Goal: Transaction & Acquisition: Purchase product/service

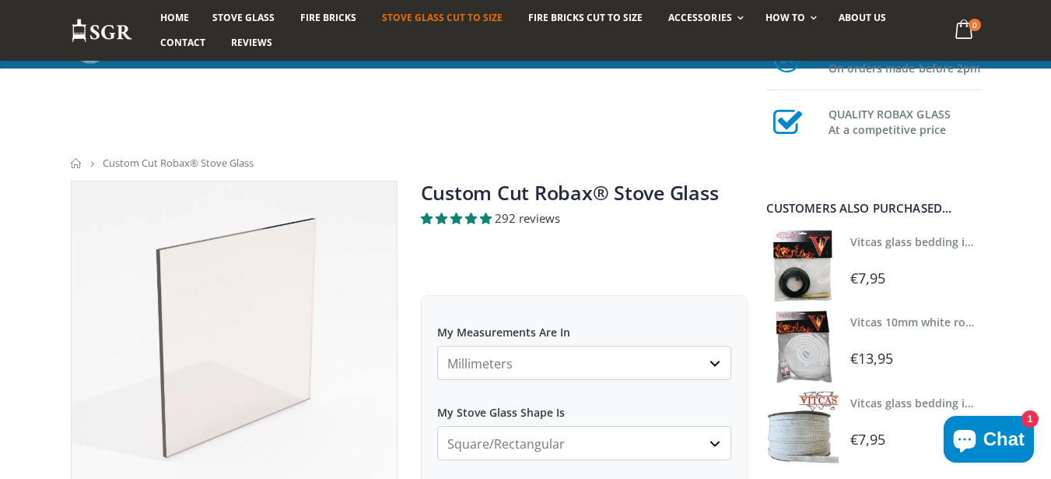
scroll to position [654, 0]
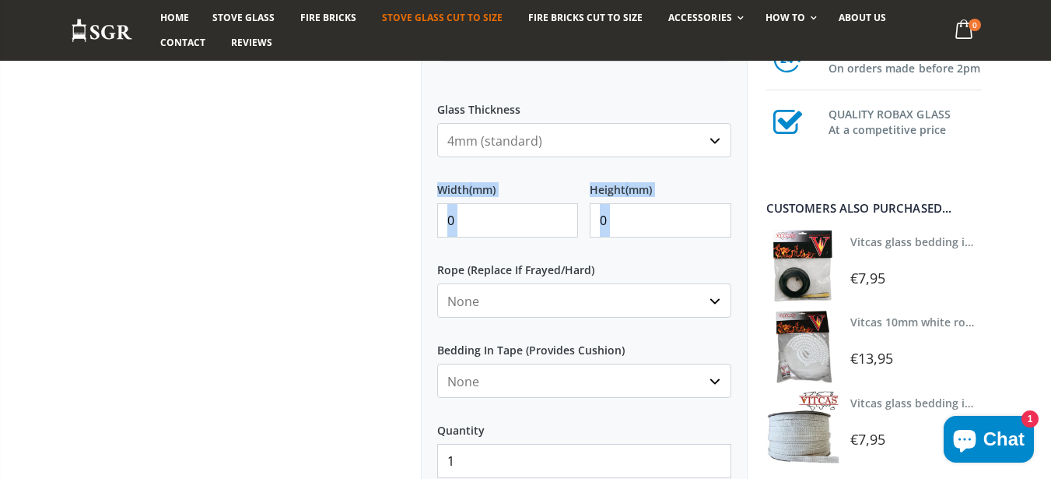
click at [483, 226] on input "0" at bounding box center [508, 220] width 142 height 34
type input "250"
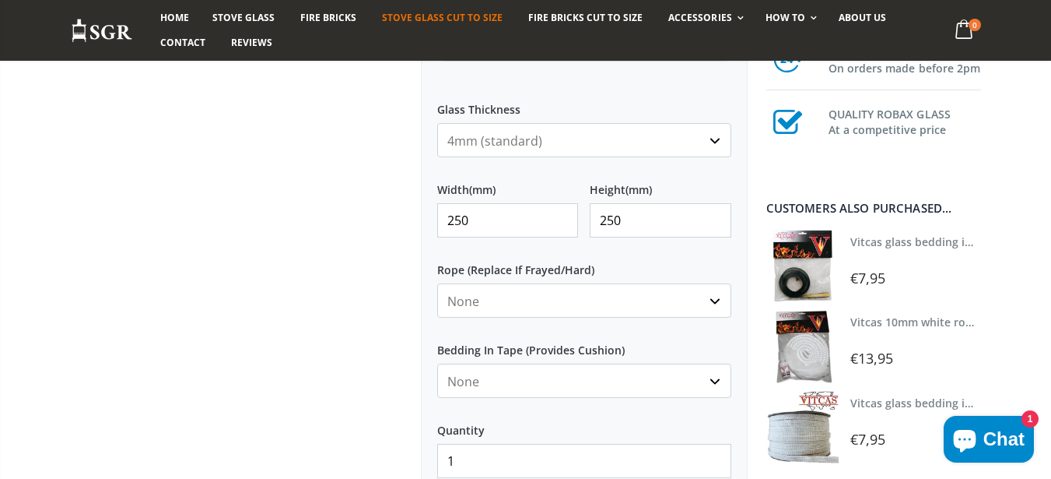
click at [393, 292] on div at bounding box center [234, 66] width 350 height 1079
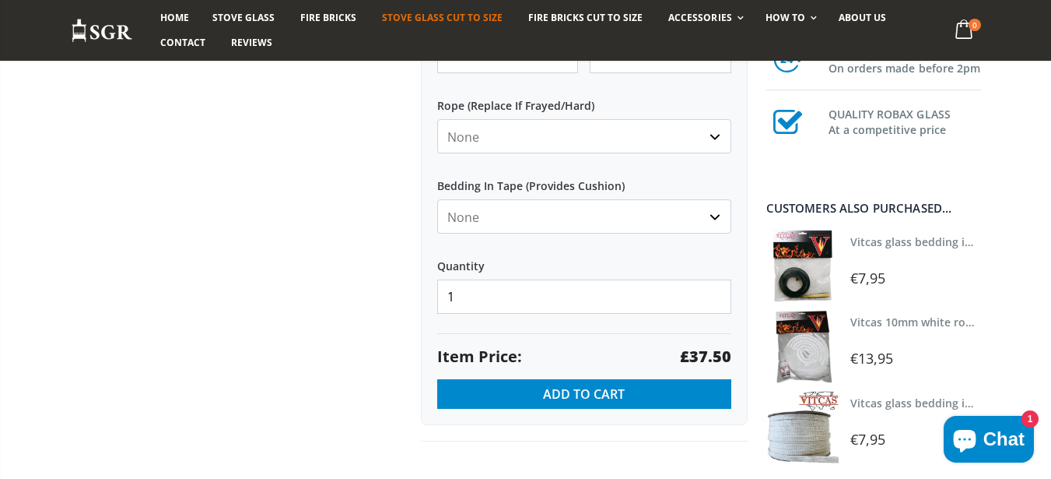
scroll to position [934, 0]
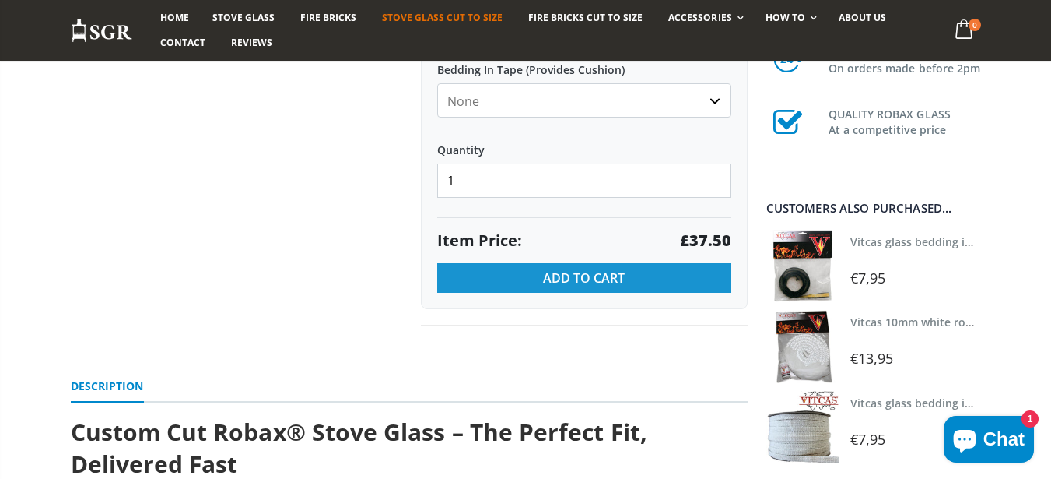
click at [577, 271] on span "Add to Cart" at bounding box center [584, 277] width 82 height 17
